Goal: Transaction & Acquisition: Purchase product/service

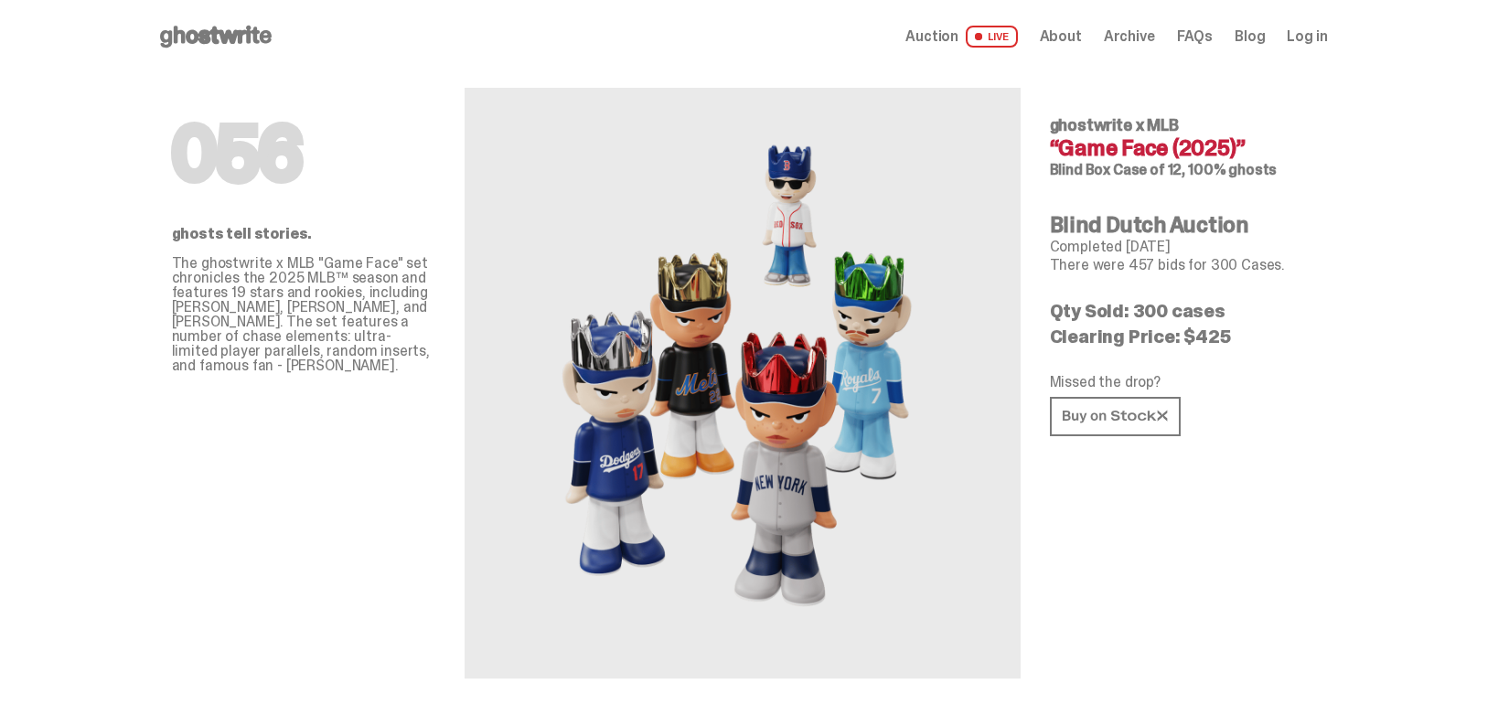
click at [1154, 40] on span "Archive" at bounding box center [1129, 36] width 51 height 15
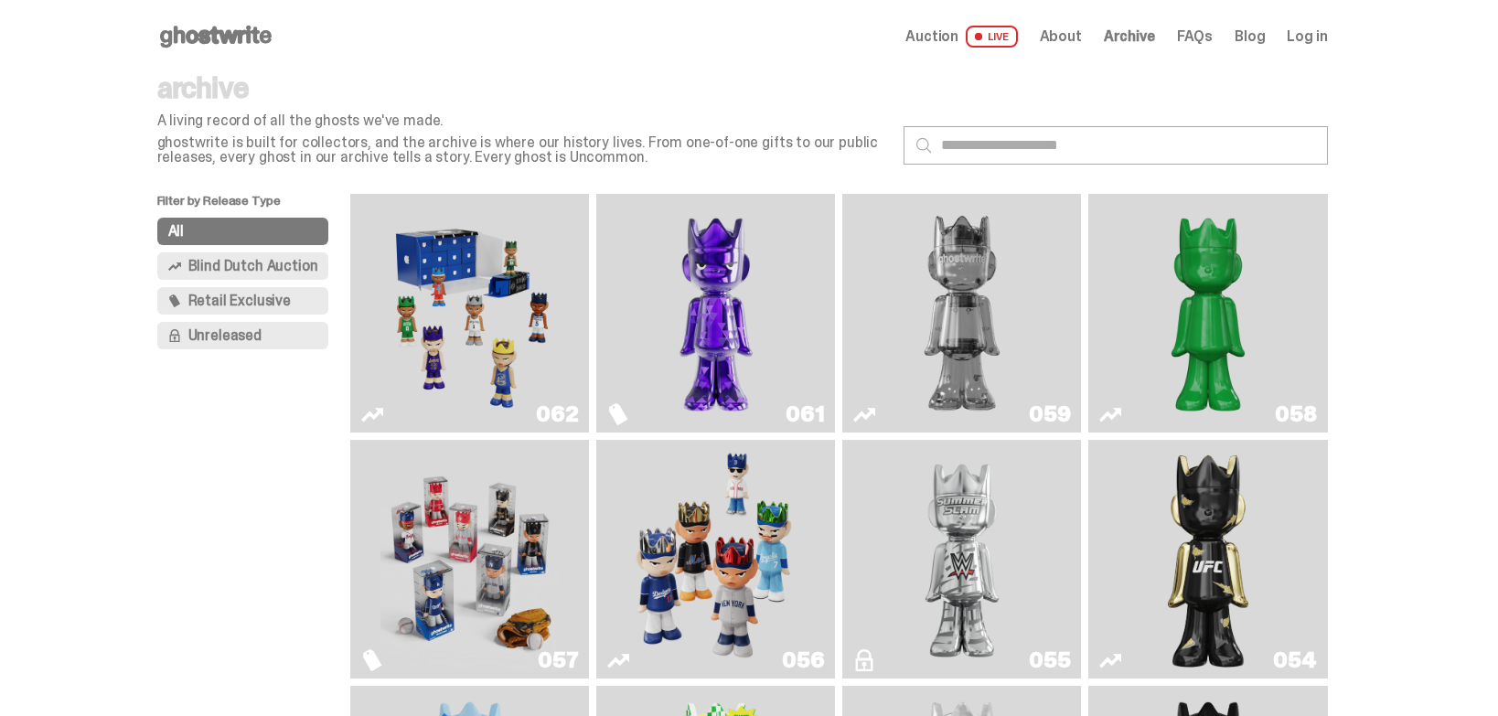
click at [242, 308] on span "Retail Exclusive" at bounding box center [239, 301] width 102 height 15
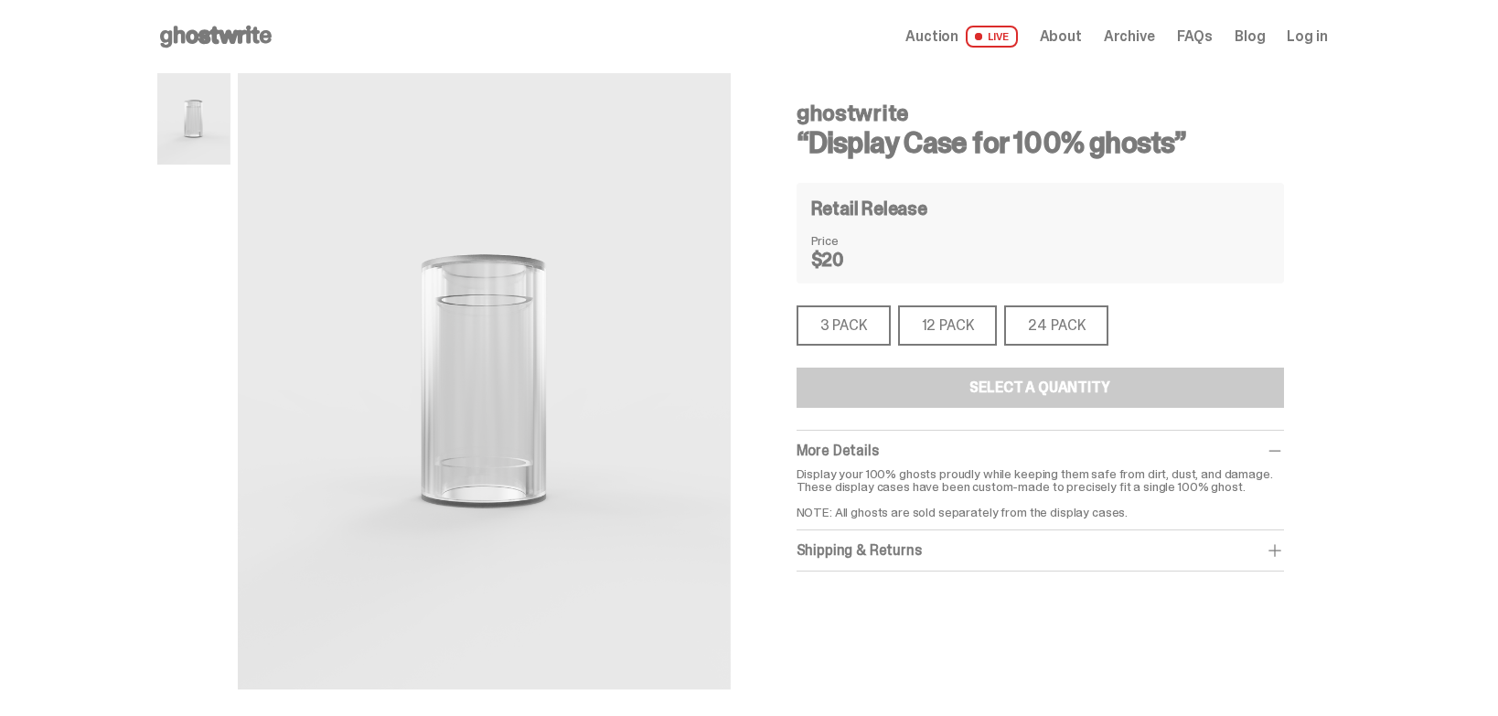
click at [832, 299] on div "ghostwrite “Display Case for 100% ghosts” Retail Release Price $20 3 PACK 3 PAC…" at bounding box center [1041, 330] width 488 height 484
click at [854, 316] on div "3 PACK" at bounding box center [844, 326] width 94 height 40
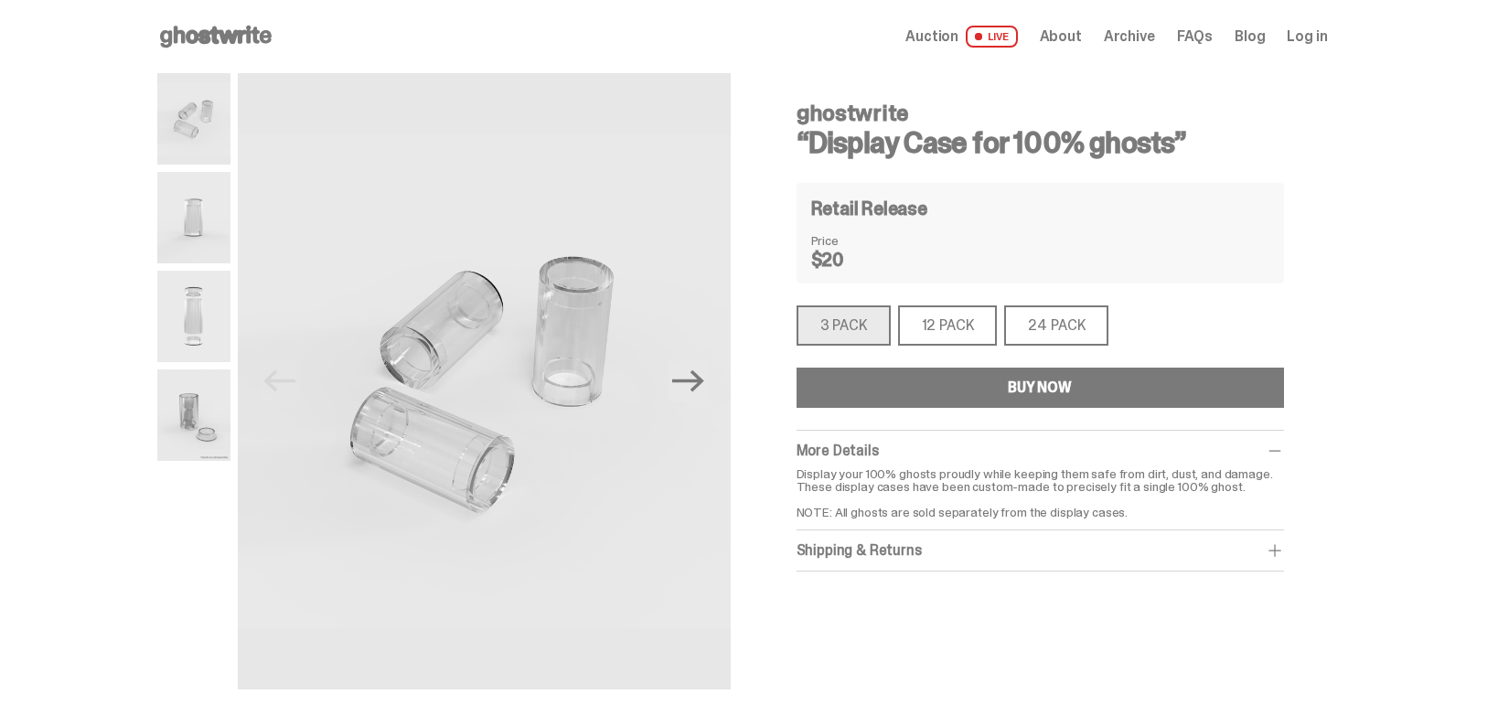
click at [945, 332] on div "12 PACK" at bounding box center [948, 326] width 100 height 40
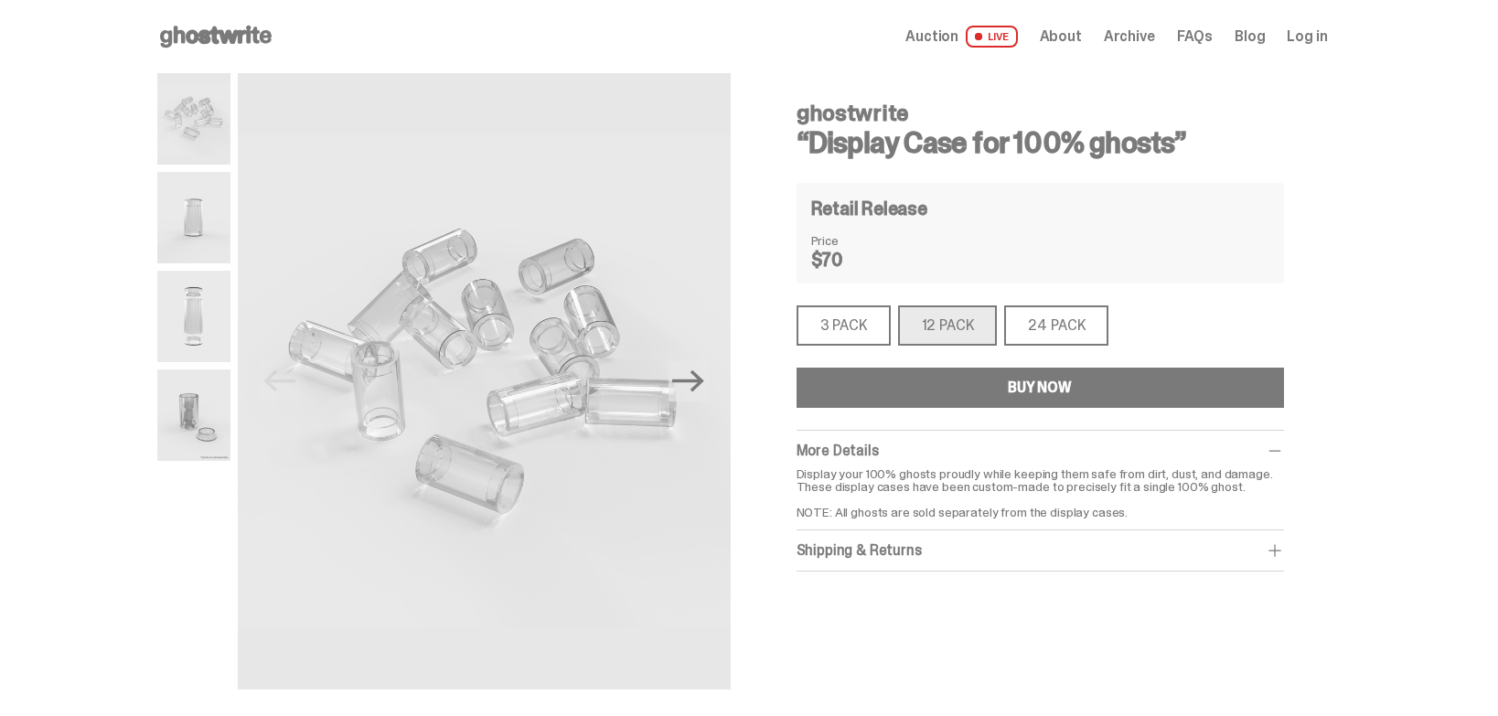
click at [1053, 330] on div "24 PACK" at bounding box center [1056, 326] width 104 height 40
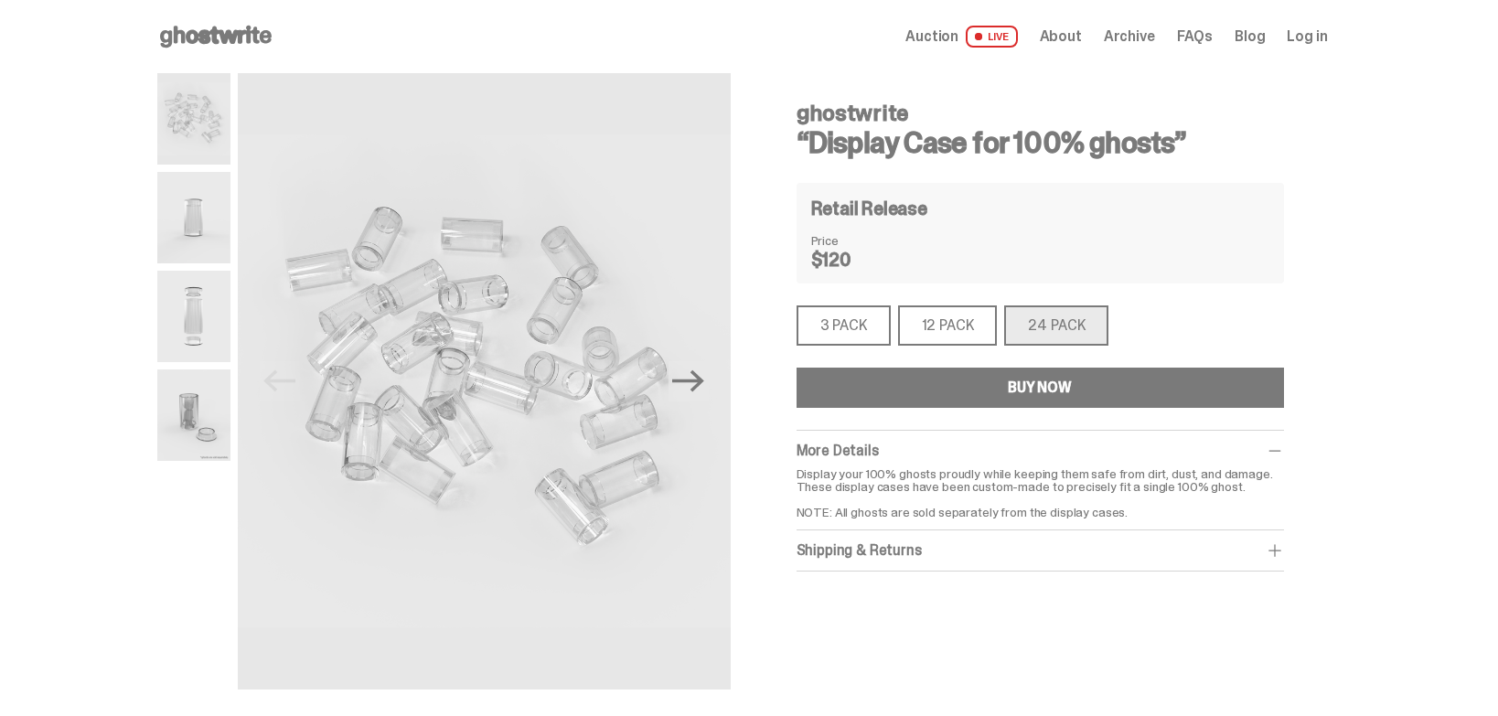
click at [870, 328] on div "3 PACK" at bounding box center [844, 326] width 94 height 40
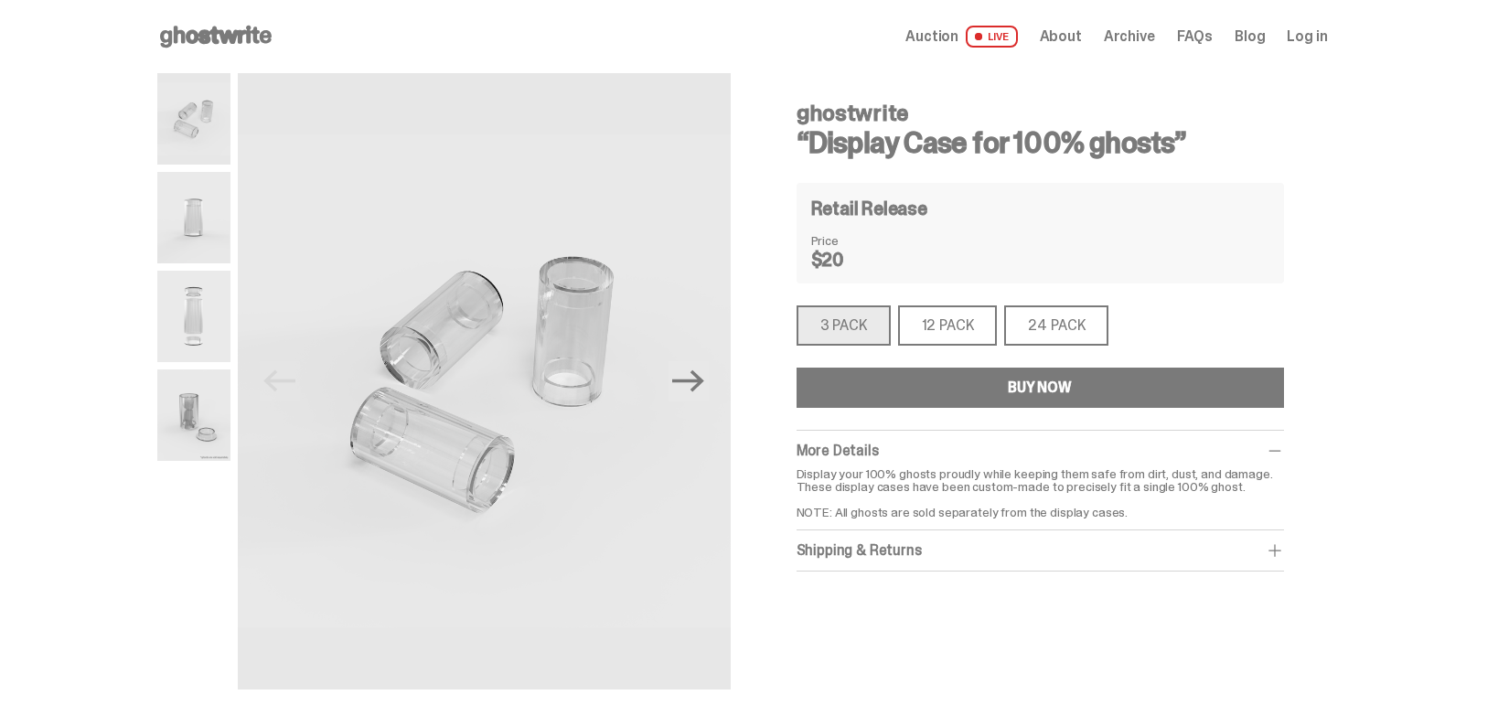
click at [1105, 393] on button "BUY NOW" at bounding box center [1041, 388] width 488 height 40
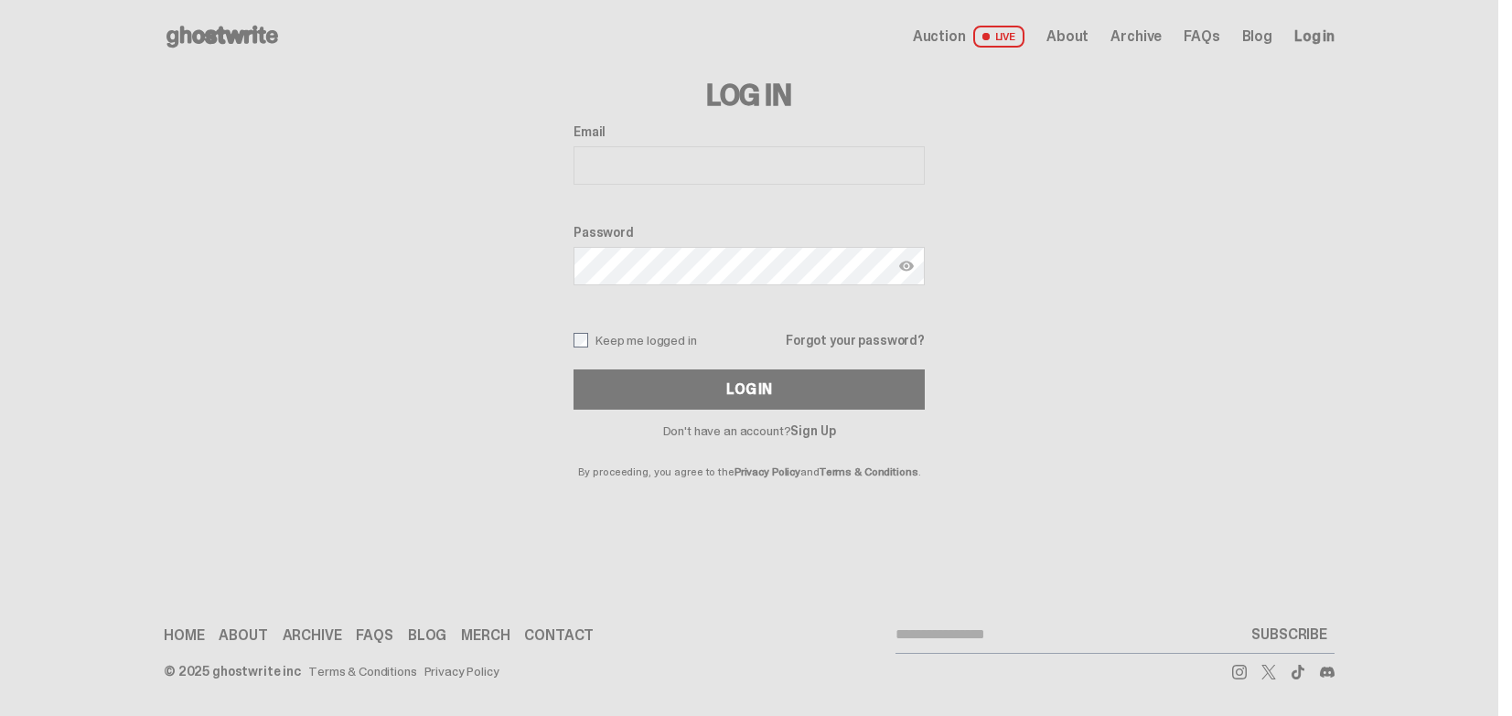
click at [664, 155] on input "Email" at bounding box center [749, 165] width 351 height 38
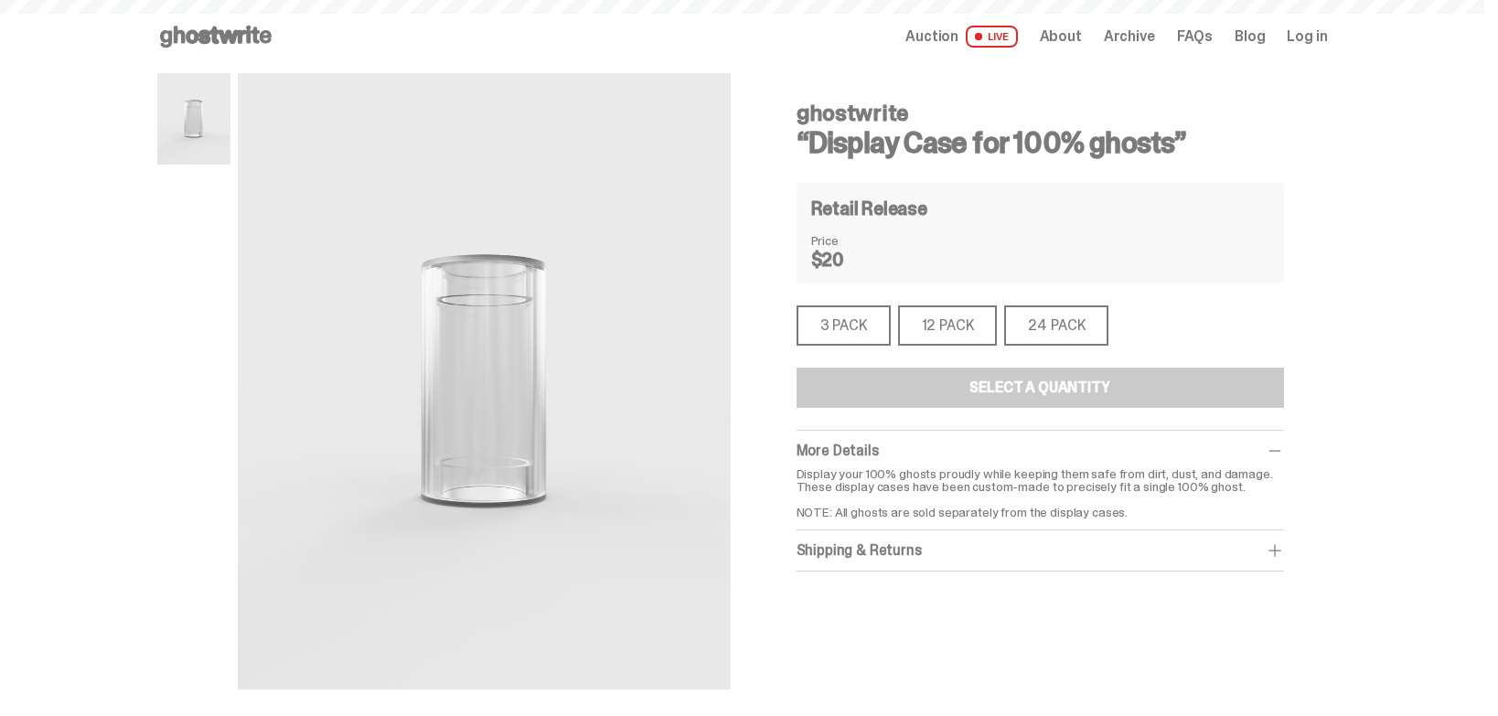
click at [837, 317] on div "3 PACK" at bounding box center [844, 326] width 94 height 40
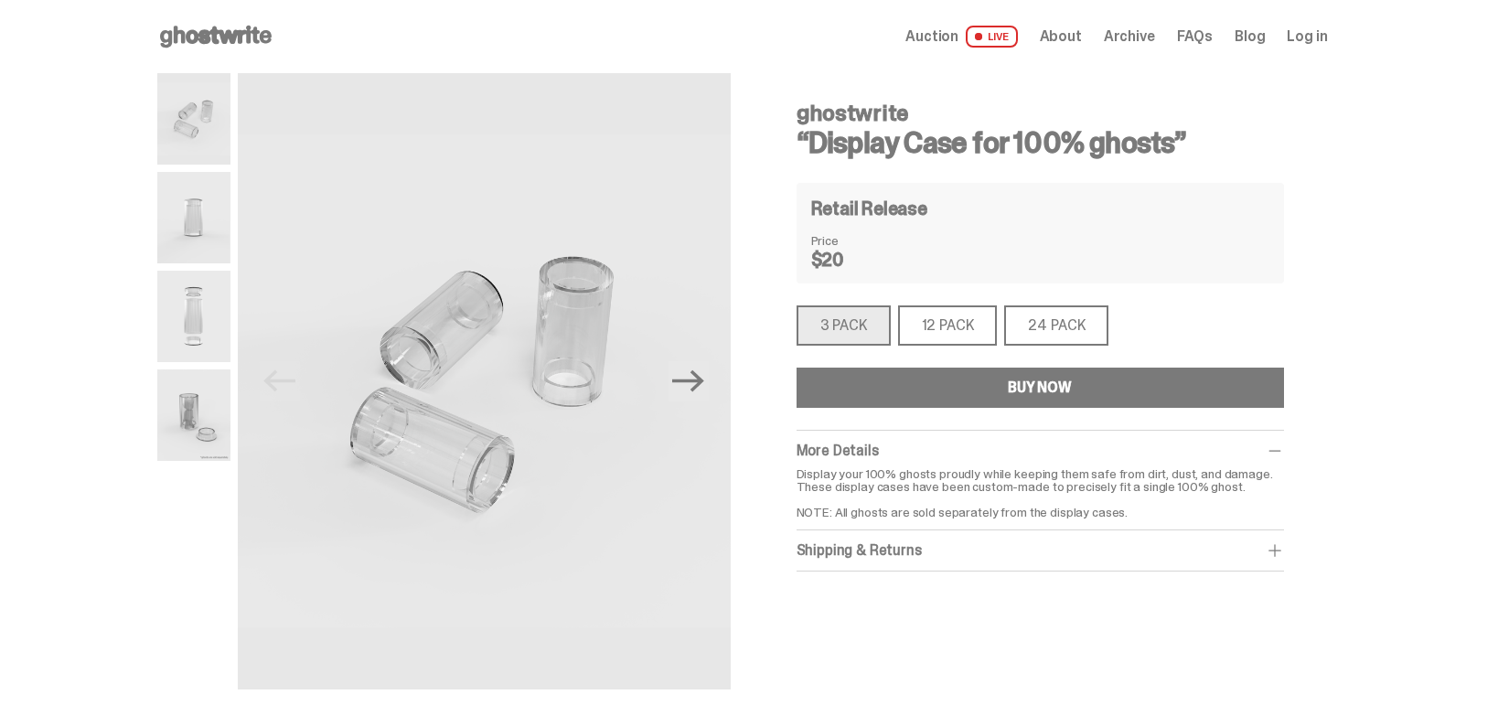
click at [993, 392] on button "BUY NOW" at bounding box center [1041, 388] width 488 height 40
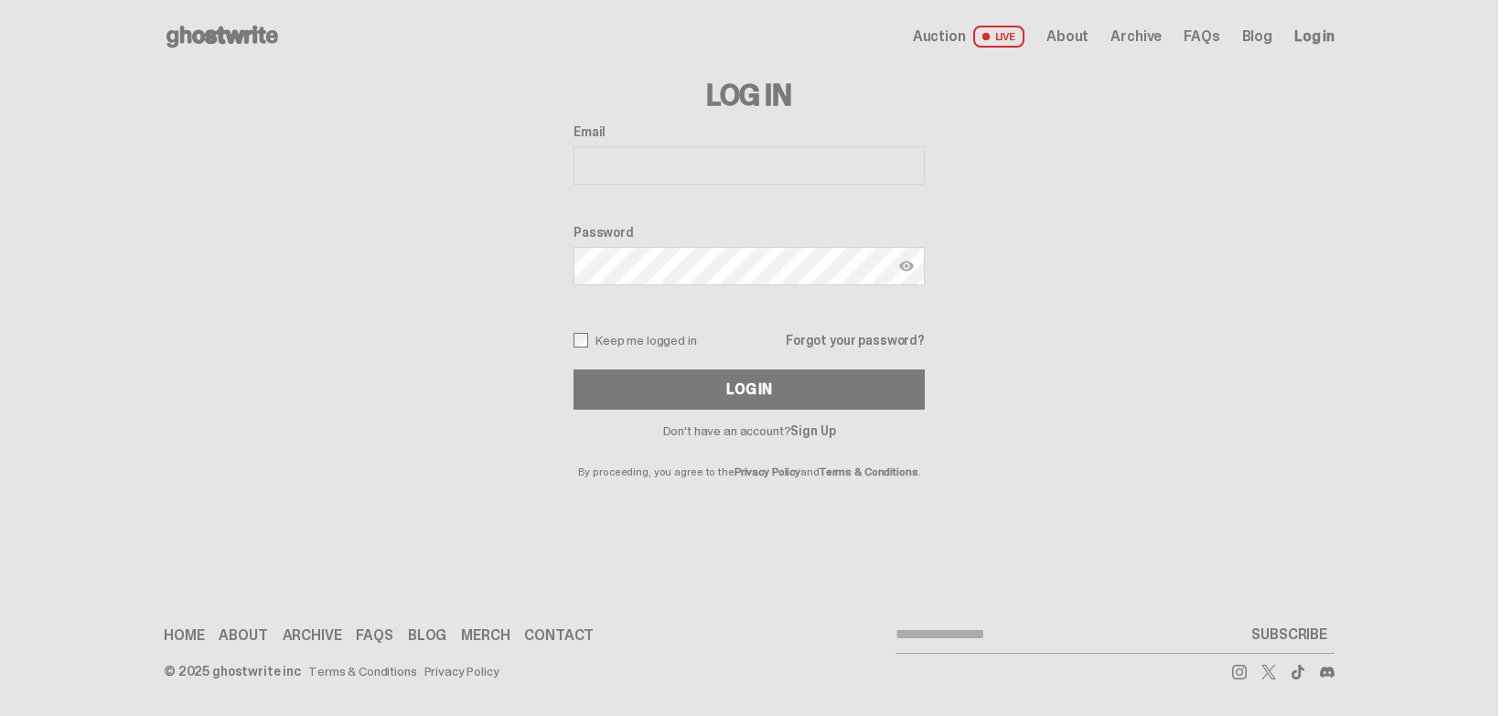
click at [164, 629] on link "Home" at bounding box center [184, 635] width 40 height 15
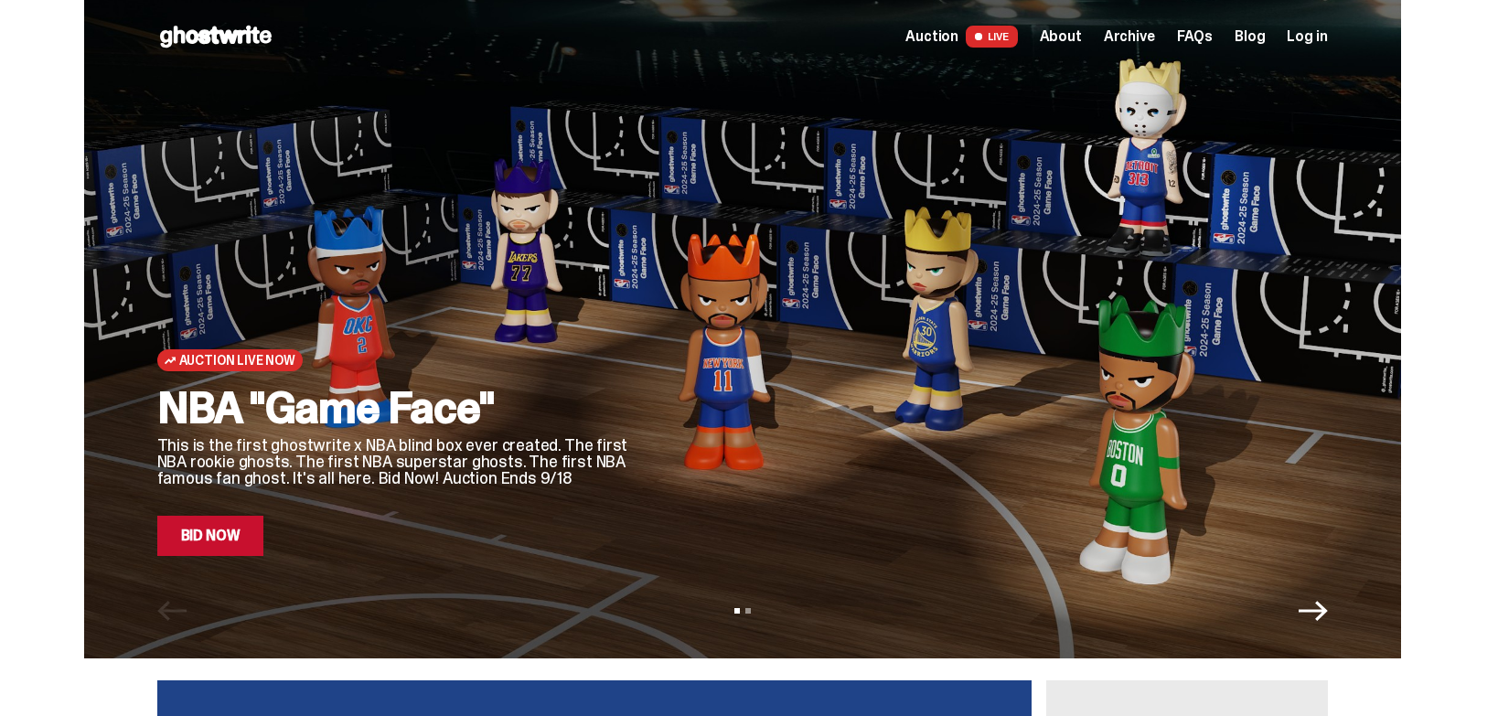
click at [242, 542] on link "Bid Now" at bounding box center [210, 536] width 107 height 40
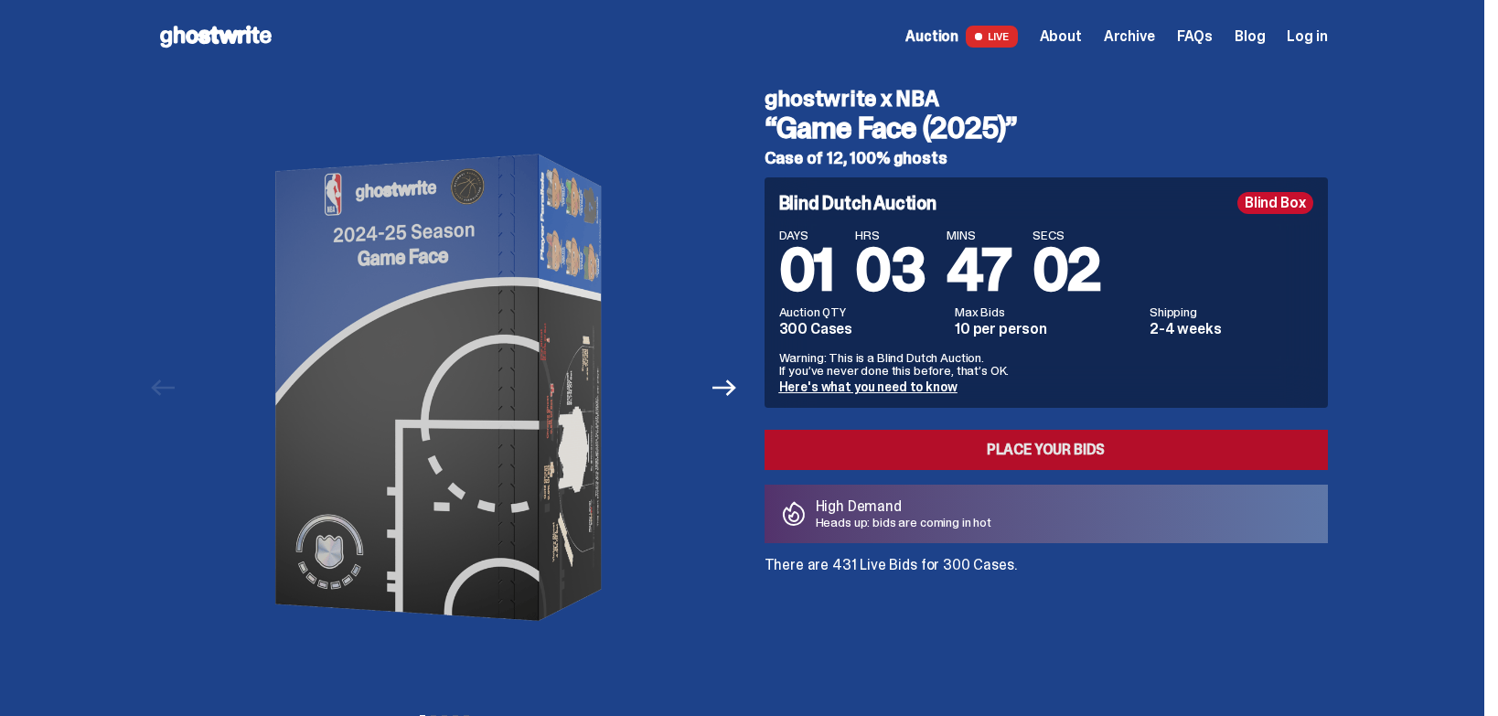
click at [1223, 447] on link "Place your Bids" at bounding box center [1047, 450] width 564 height 40
